Goal: Task Accomplishment & Management: Complete application form

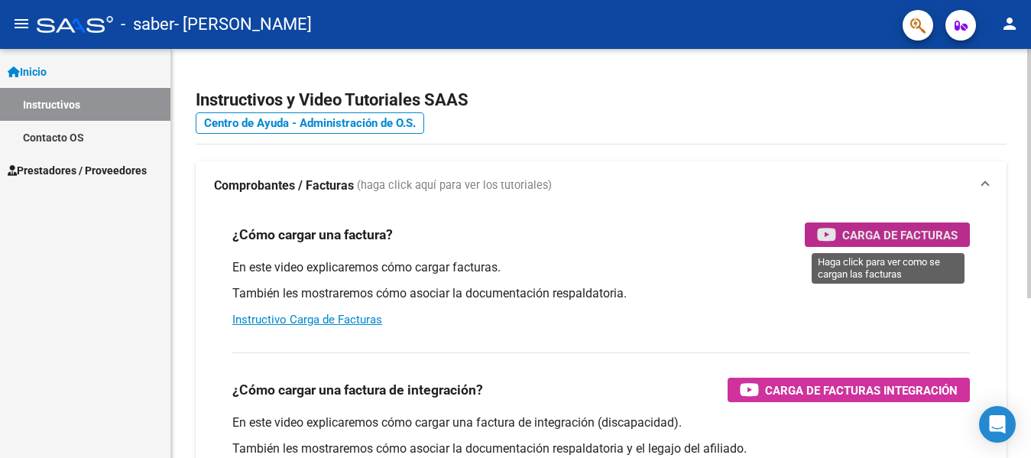
click at [927, 238] on span "Carga de Facturas" at bounding box center [899, 234] width 115 height 19
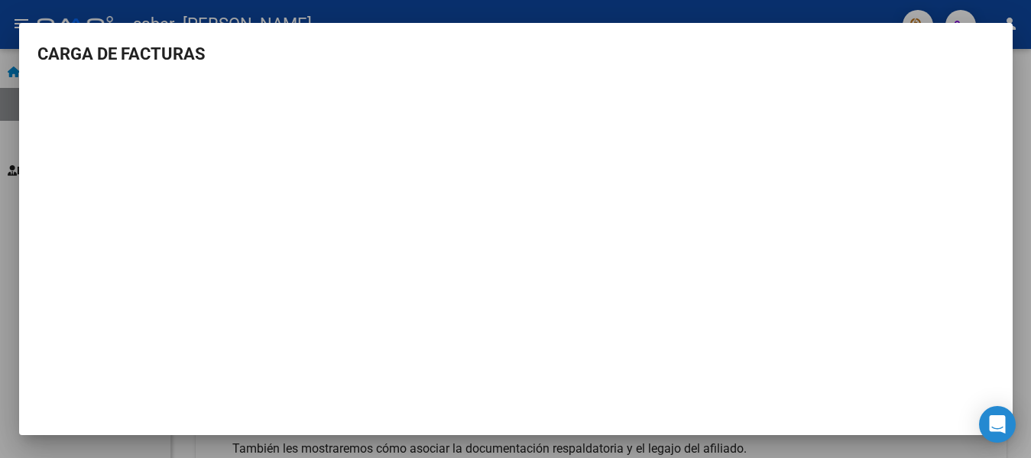
click at [6, 264] on div at bounding box center [515, 229] width 1031 height 458
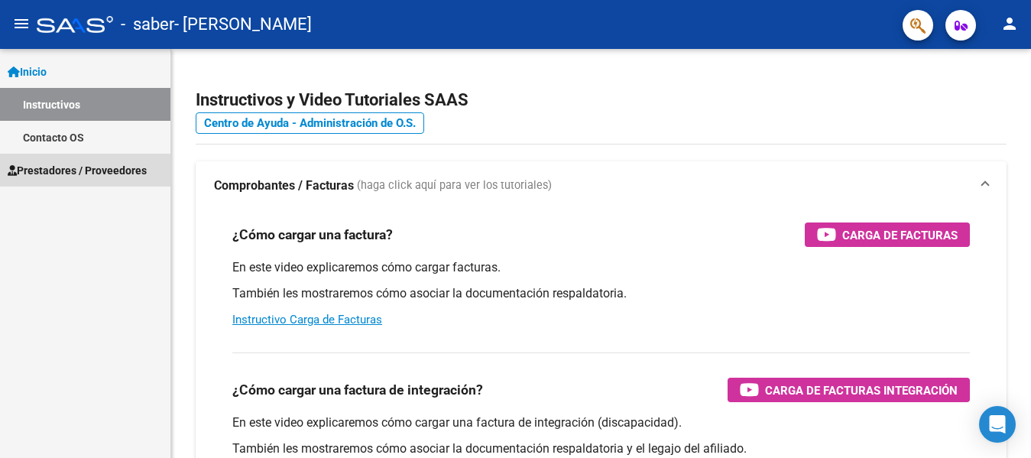
click at [66, 176] on span "Prestadores / Proveedores" at bounding box center [77, 170] width 139 height 17
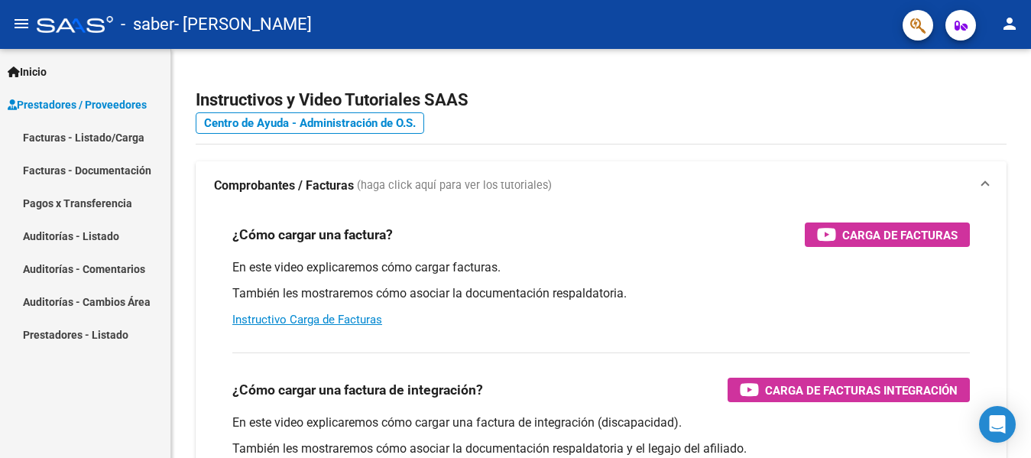
click at [87, 131] on link "Facturas - Listado/Carga" at bounding box center [85, 137] width 170 height 33
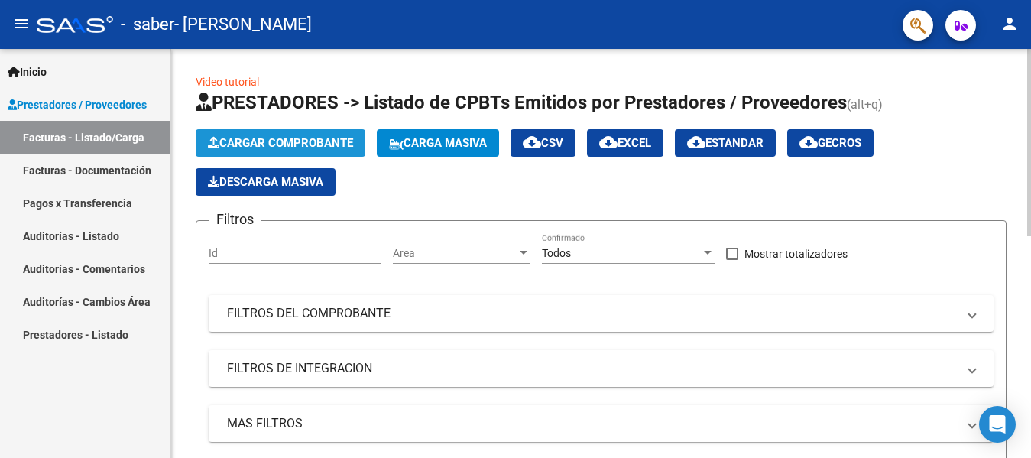
click at [351, 144] on span "Cargar Comprobante" at bounding box center [280, 143] width 145 height 14
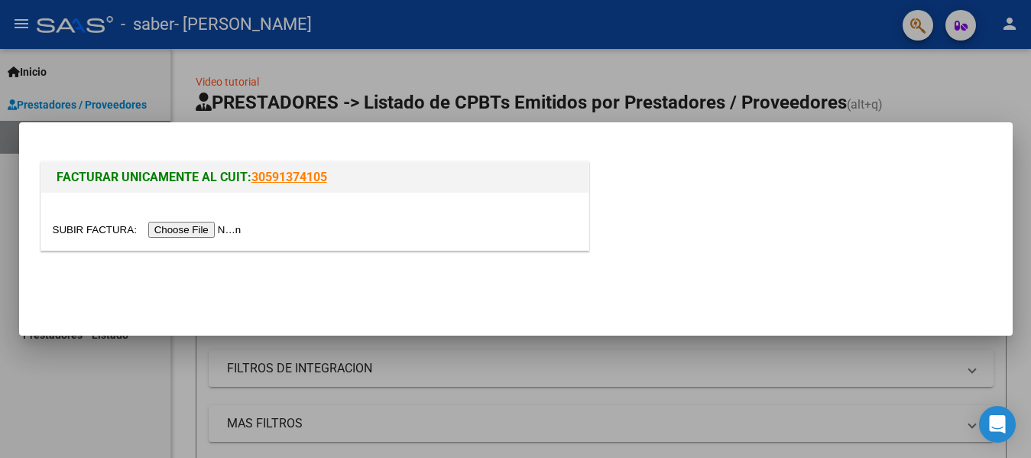
click at [225, 228] on input "file" at bounding box center [149, 230] width 193 height 16
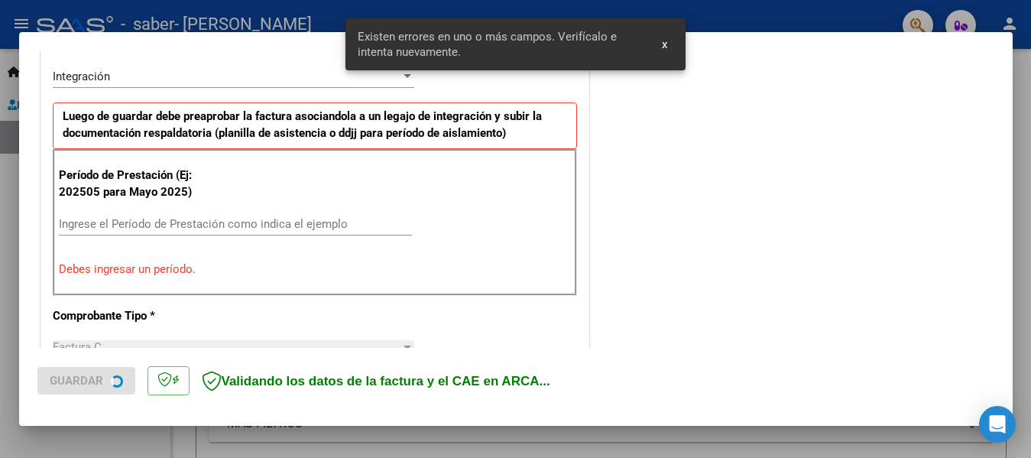
scroll to position [383, 0]
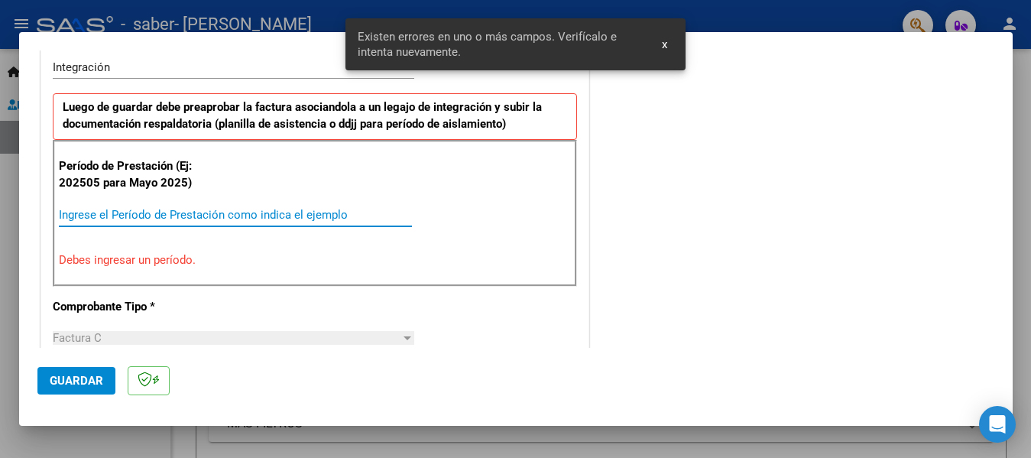
click at [208, 208] on input "Ingrese el Período de Prestación como indica el ejemplo" at bounding box center [235, 215] width 353 height 14
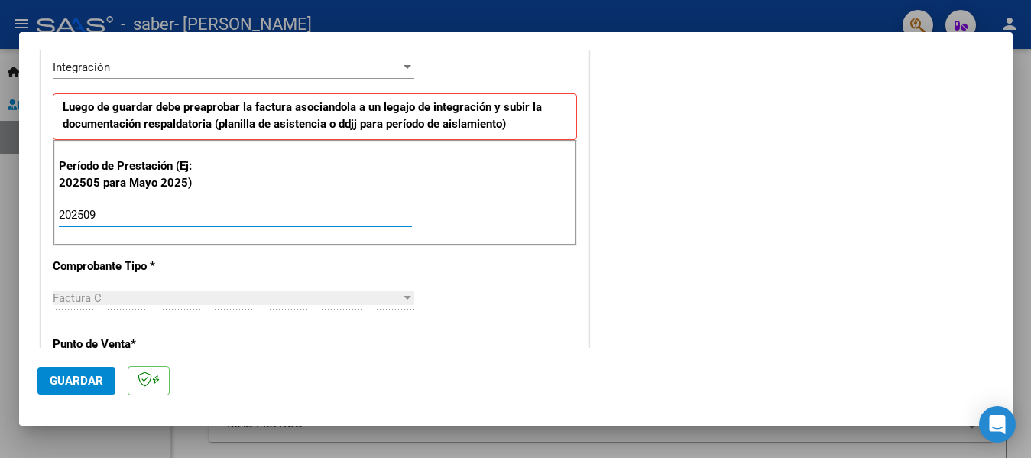
type input "202509"
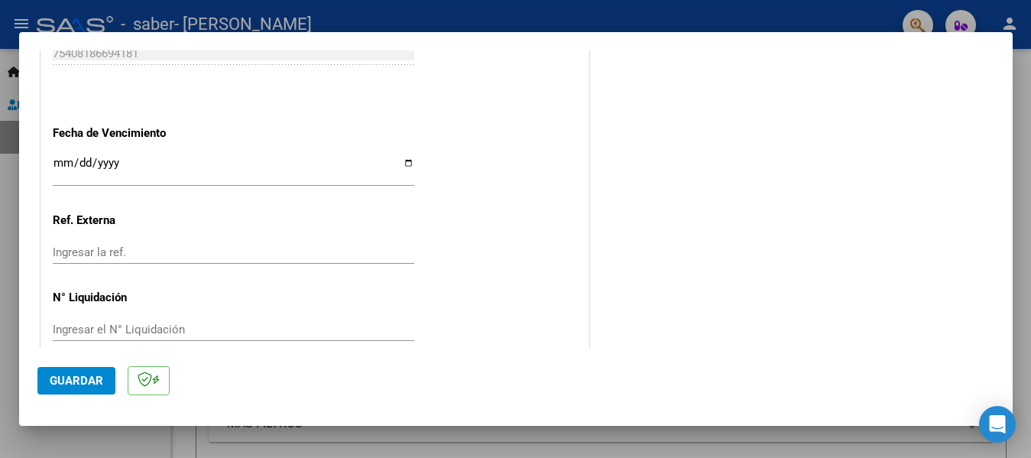
scroll to position [1025, 0]
click at [69, 157] on input "Ingresar la fecha" at bounding box center [233, 168] width 361 height 24
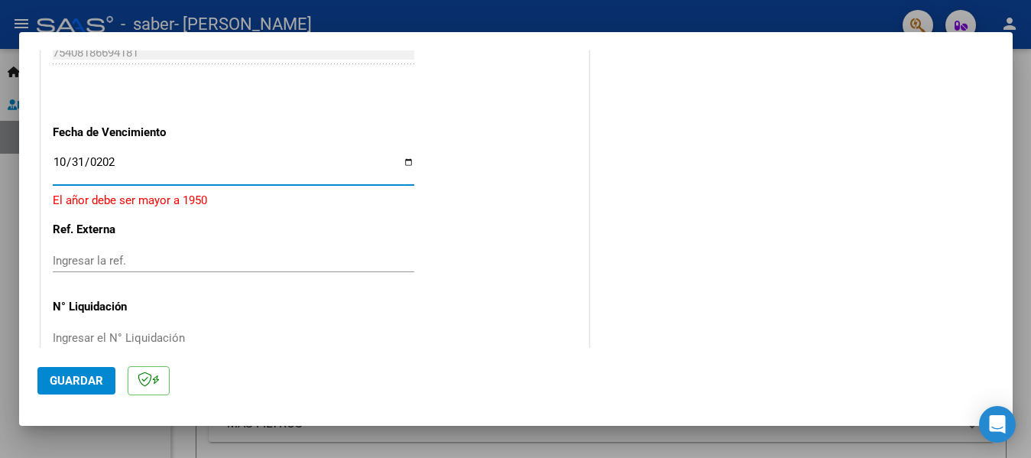
type input "[DATE]"
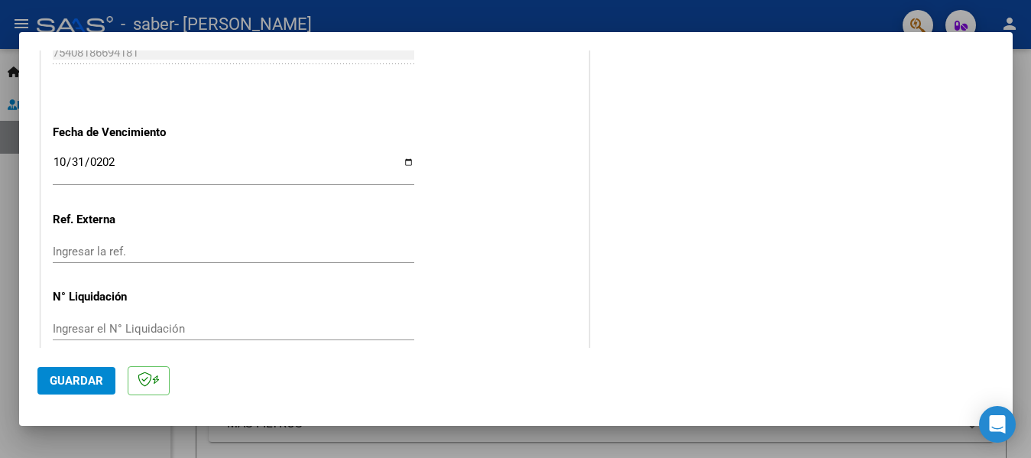
scroll to position [1028, 0]
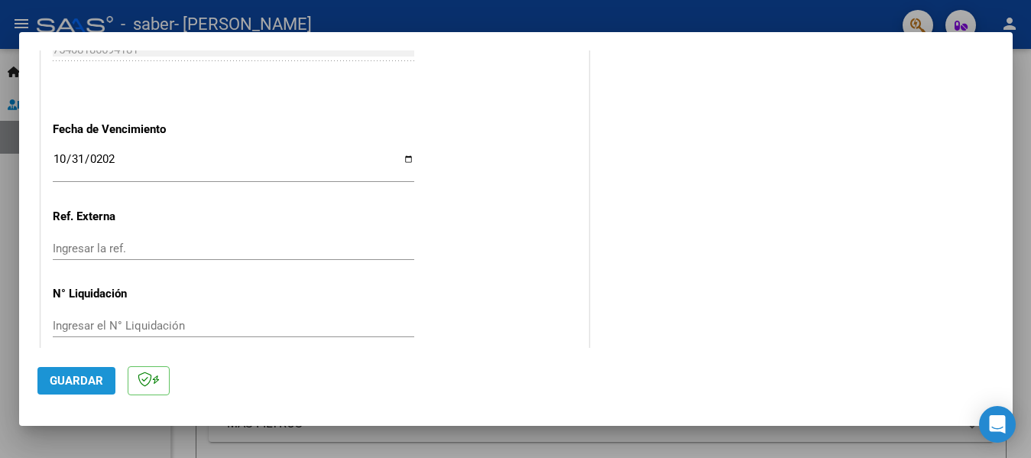
click at [80, 374] on span "Guardar" at bounding box center [76, 381] width 53 height 14
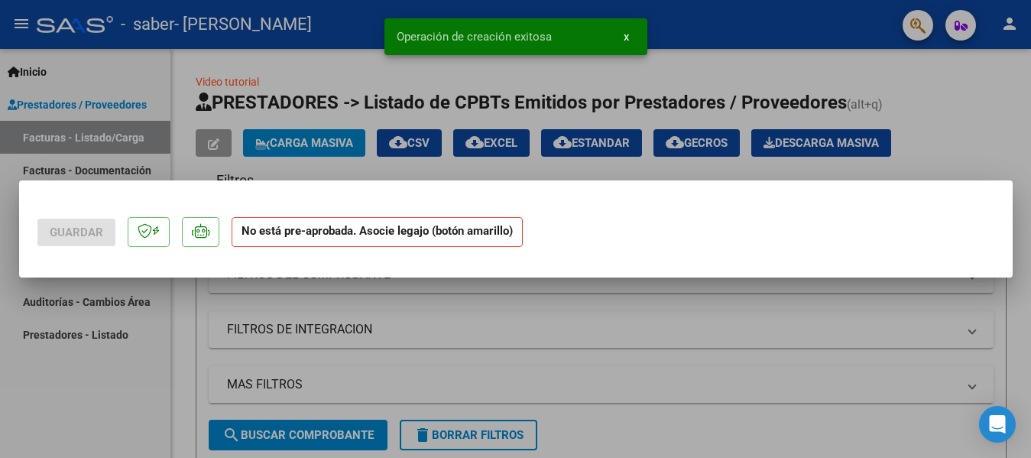
scroll to position [0, 0]
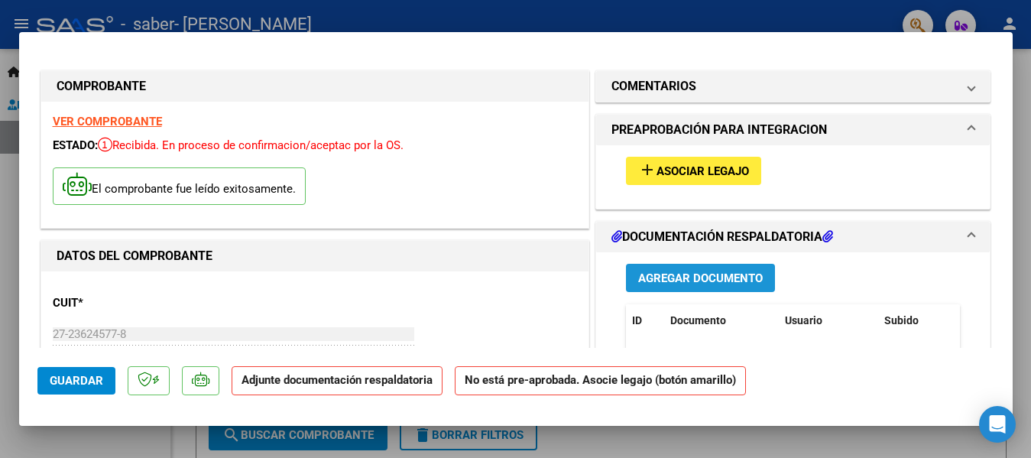
click at [707, 277] on span "Agregar Documento" at bounding box center [700, 278] width 125 height 14
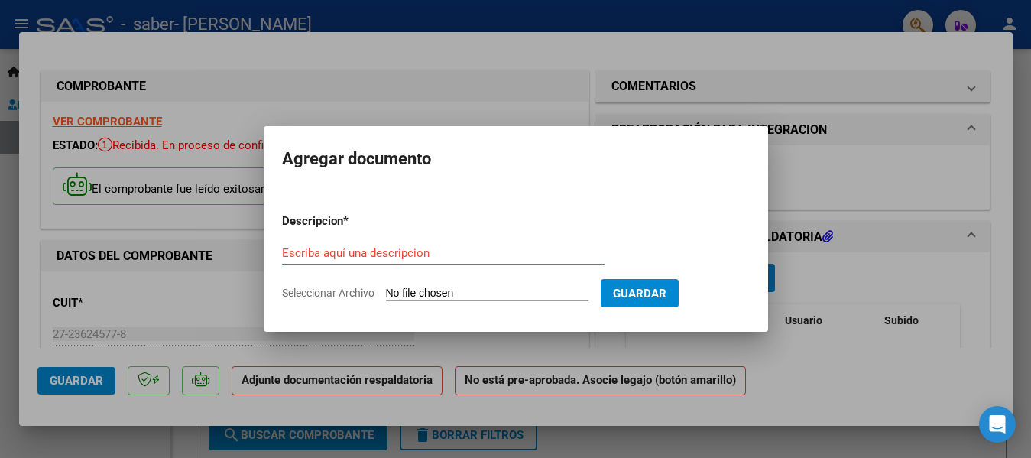
click at [339, 286] on span "Seleccionar Archivo" at bounding box center [328, 292] width 92 height 12
click at [386, 286] on input "Seleccionar Archivo" at bounding box center [487, 293] width 202 height 15
type input "C:\fakepath\planilla [PERSON_NAME] nseot 25.pdf"
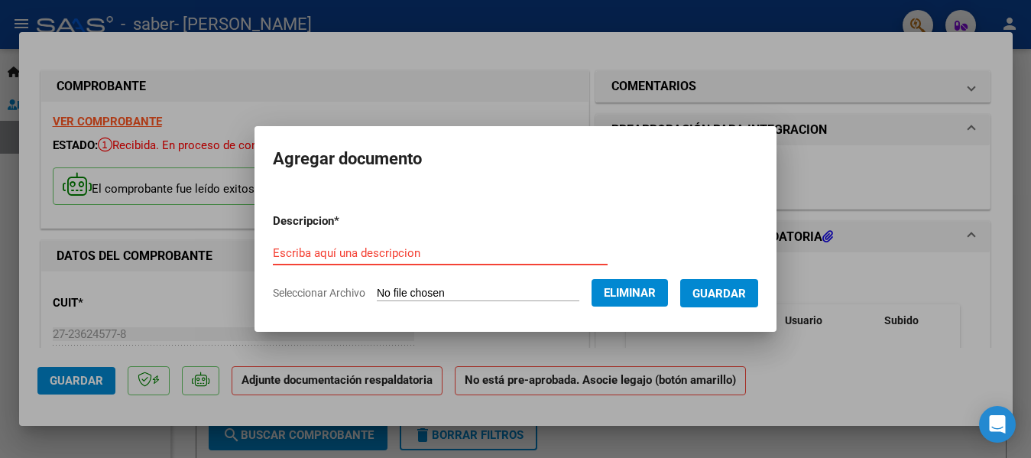
click at [419, 255] on input "Escriba aquí una descripcion" at bounding box center [440, 253] width 335 height 14
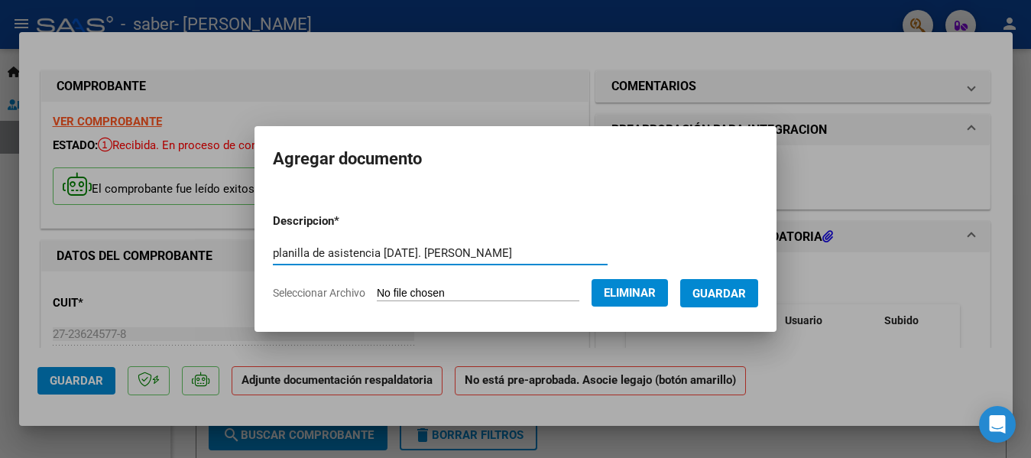
type input "planilla de asistencia [DATE]. [PERSON_NAME]"
click at [733, 296] on span "Guardar" at bounding box center [718, 293] width 53 height 14
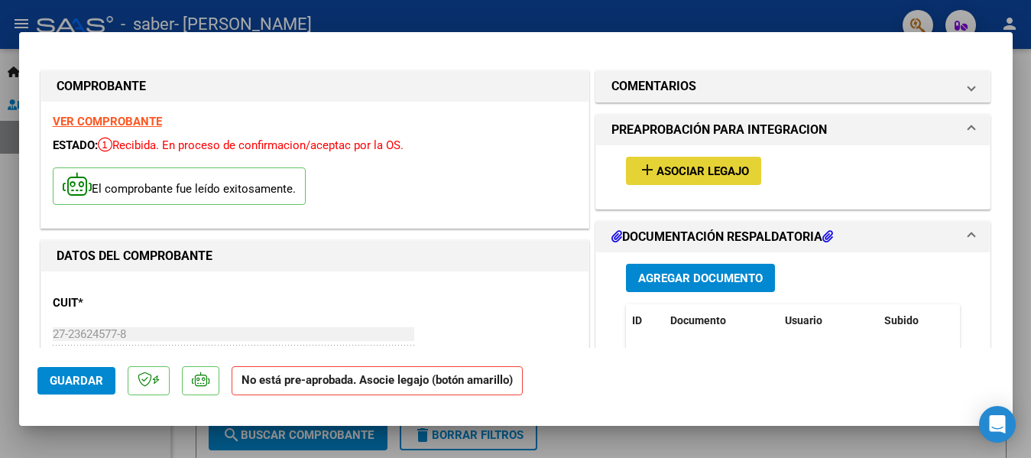
click at [710, 179] on button "add Asociar Legajo" at bounding box center [693, 171] width 135 height 28
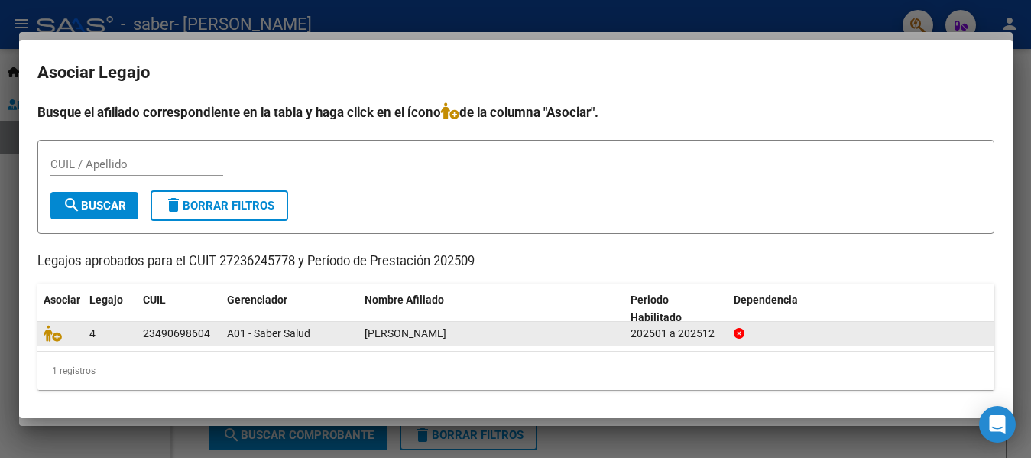
click at [348, 338] on div "A01 - Saber Salud" at bounding box center [289, 334] width 125 height 18
click at [699, 338] on div "202501 a 202512" at bounding box center [675, 334] width 91 height 18
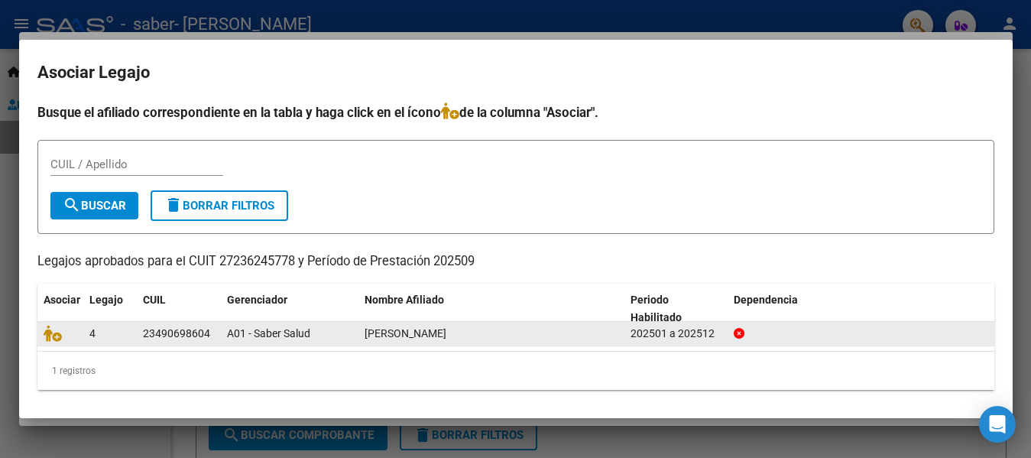
click at [422, 338] on span "[PERSON_NAME]" at bounding box center [405, 333] width 82 height 12
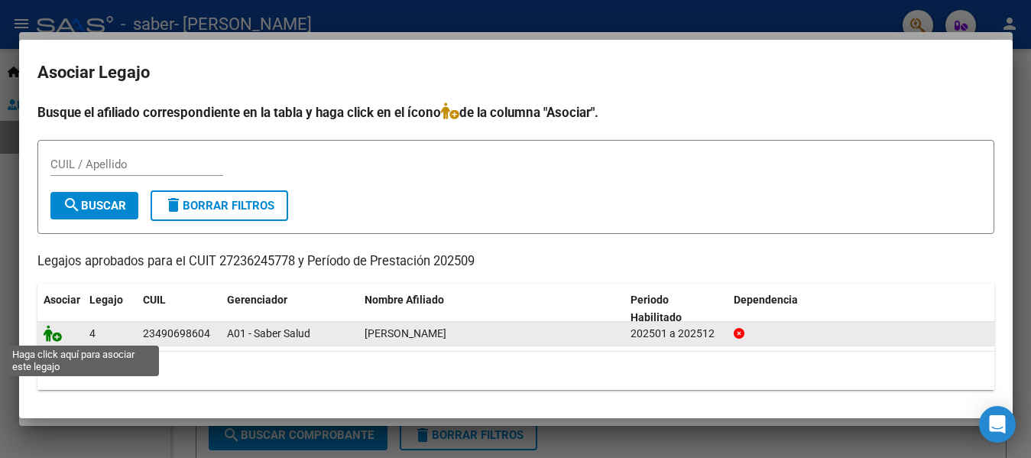
click at [56, 334] on icon at bounding box center [53, 333] width 18 height 17
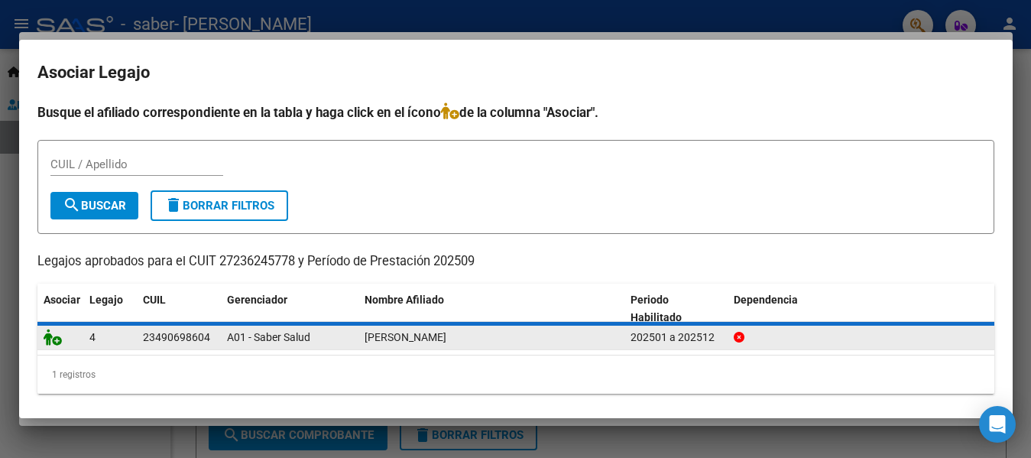
click at [56, 334] on icon at bounding box center [53, 336] width 18 height 17
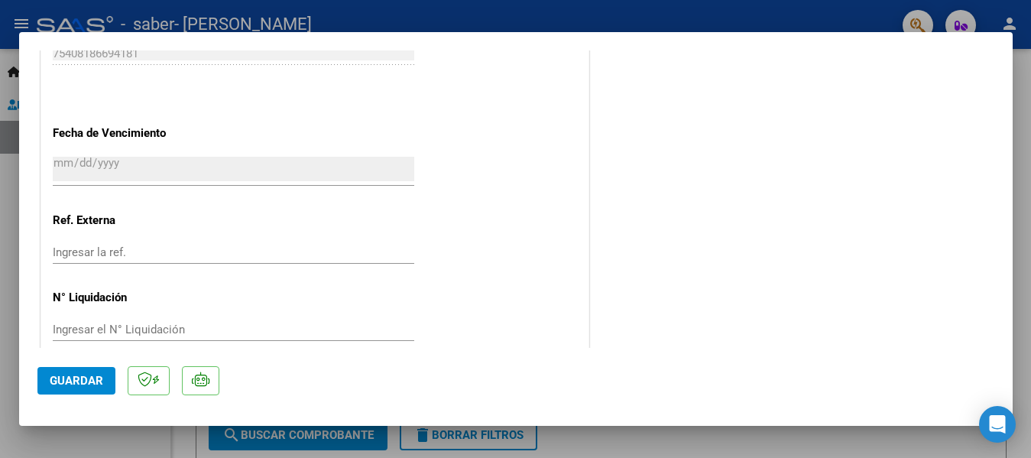
scroll to position [1051, 0]
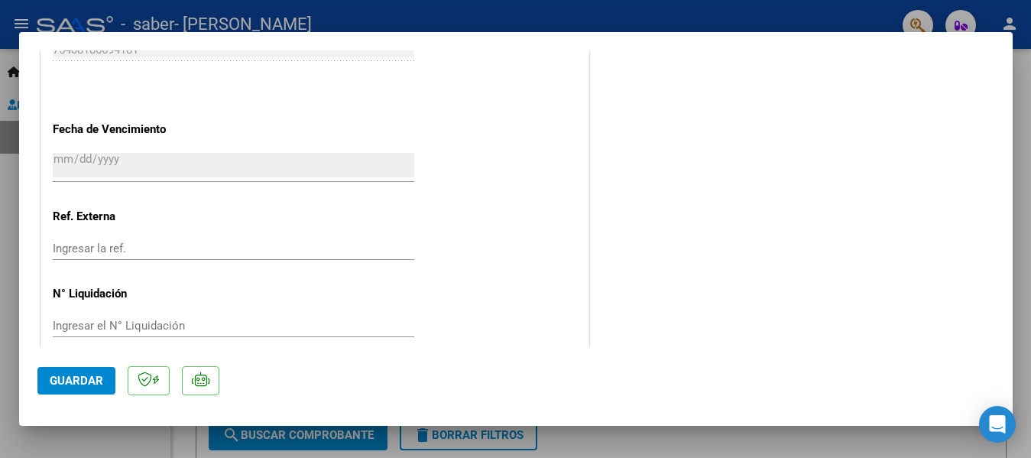
click at [67, 377] on span "Guardar" at bounding box center [76, 381] width 53 height 14
